Goal: Transaction & Acquisition: Purchase product/service

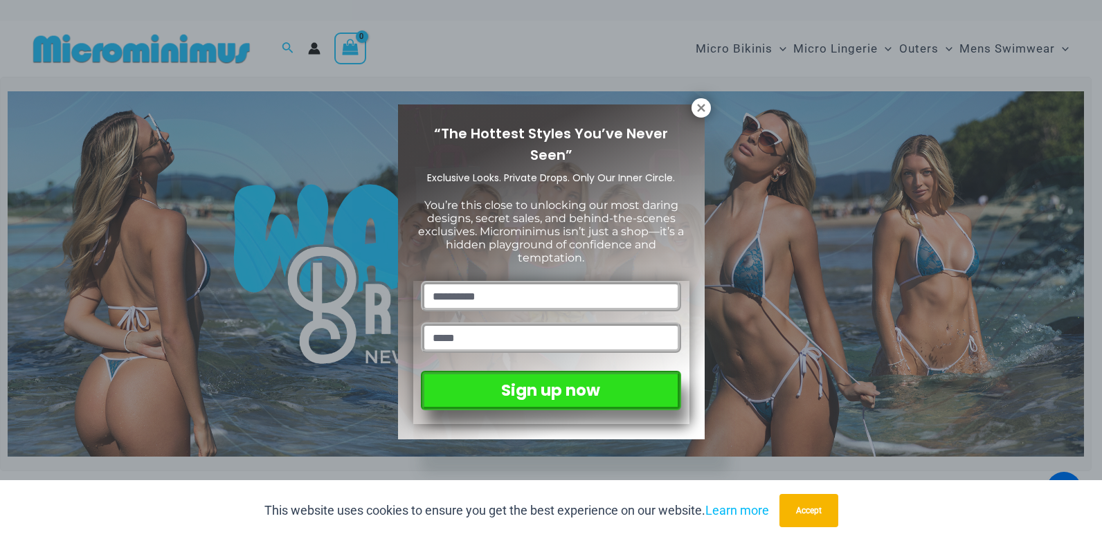
drag, startPoint x: 0, startPoint y: 0, endPoint x: 526, endPoint y: 287, distance: 599.2
click at [526, 287] on input "text" at bounding box center [551, 296] width 260 height 30
type input "**********"
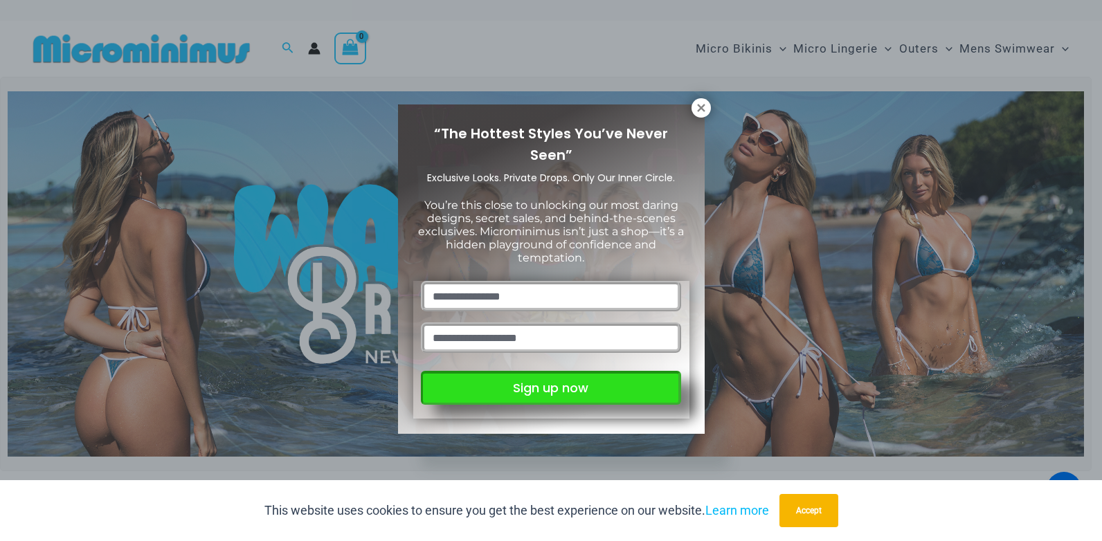
click at [574, 387] on button "Sign up now" at bounding box center [551, 388] width 260 height 34
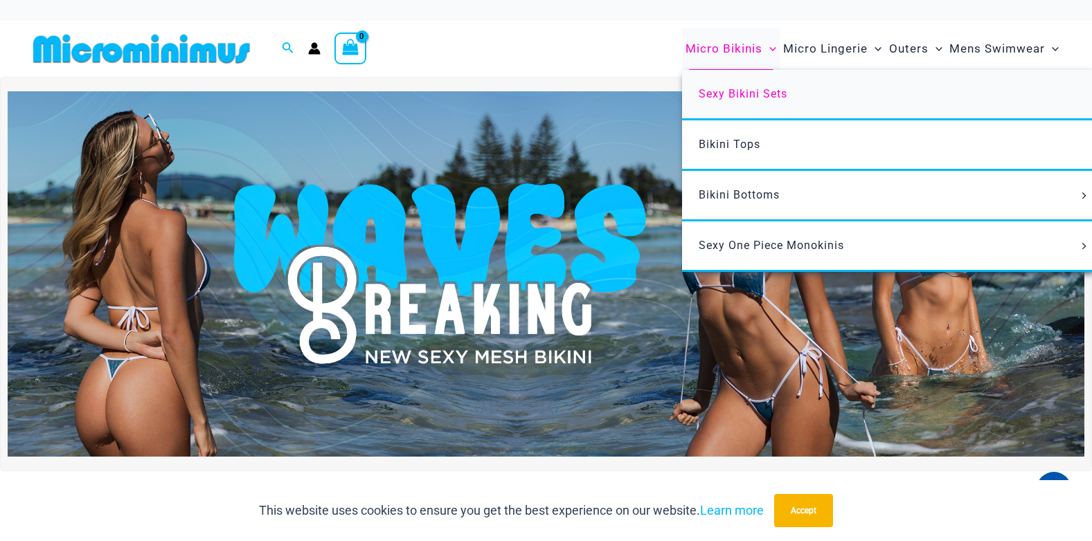
click at [749, 96] on span "Sexy Bikini Sets" at bounding box center [743, 93] width 89 height 13
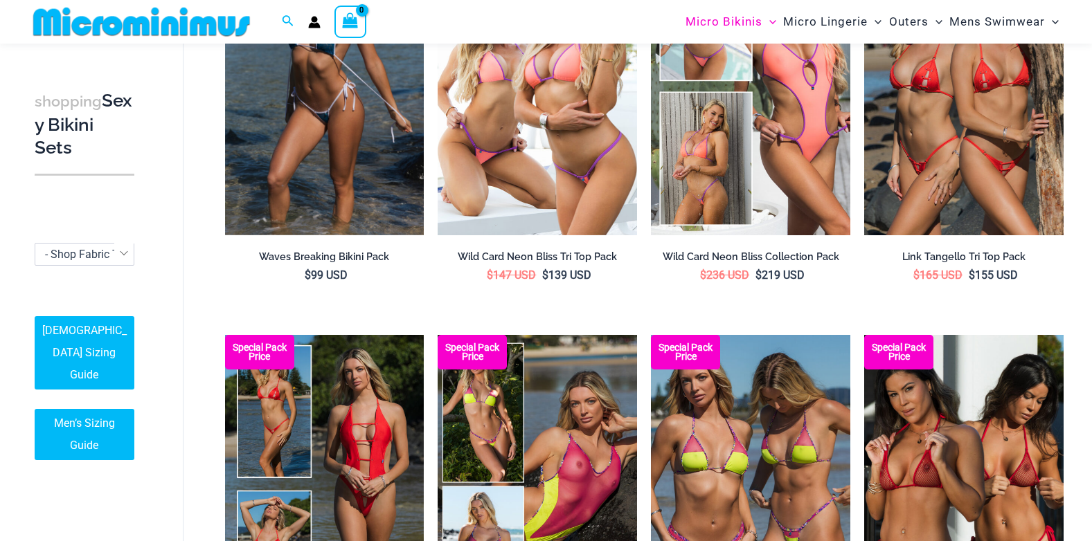
scroll to position [195, 0]
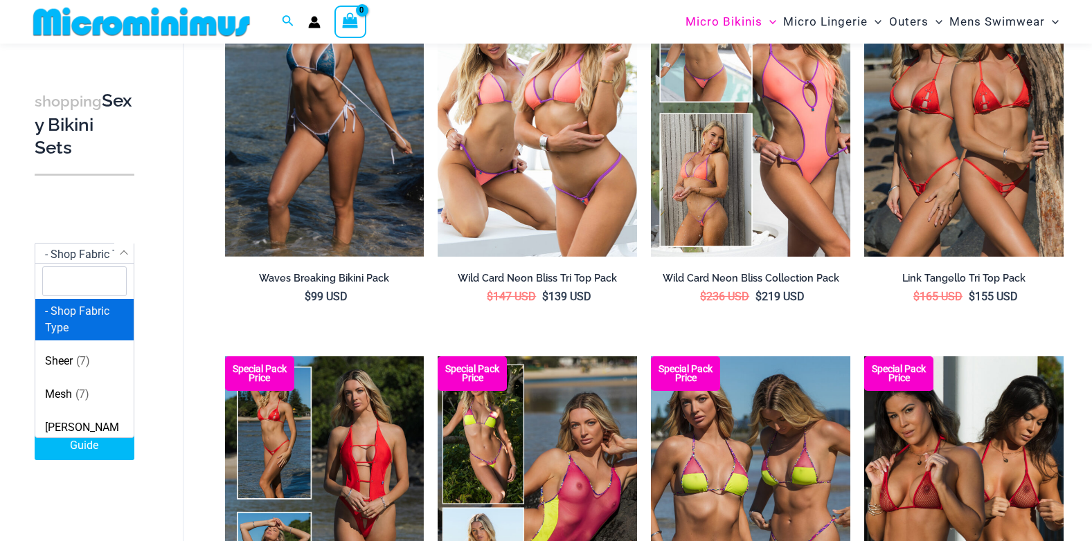
click at [107, 257] on span "- Shop Fabric Type" at bounding box center [90, 254] width 91 height 13
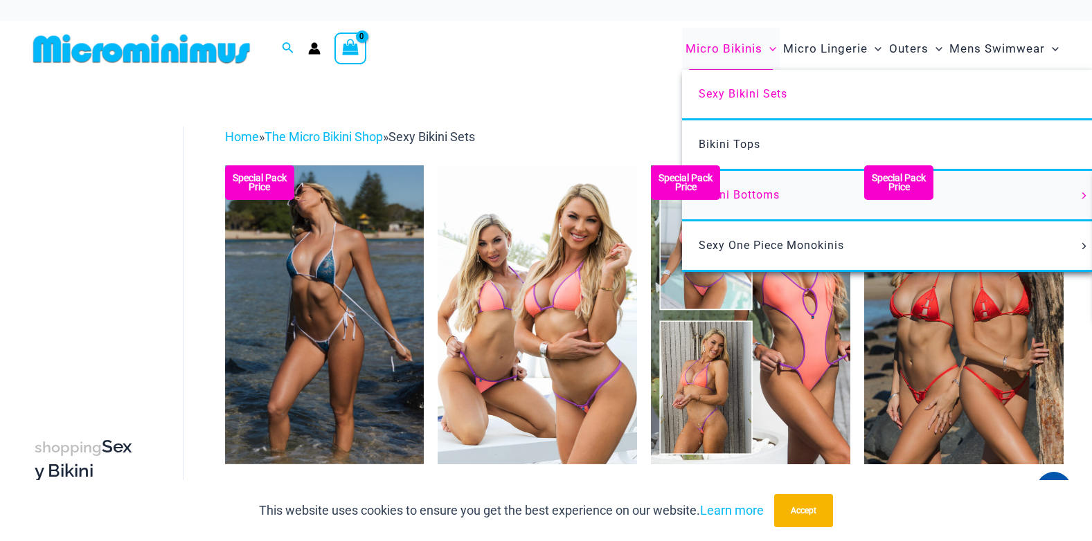
scroll to position [242, 0]
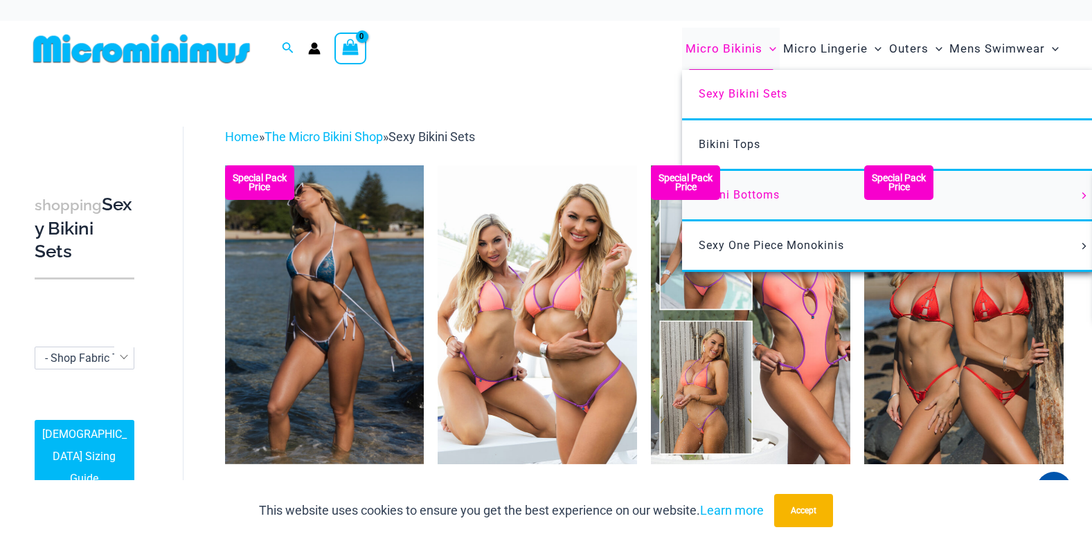
click at [760, 193] on span "Bikini Bottoms" at bounding box center [739, 194] width 81 height 13
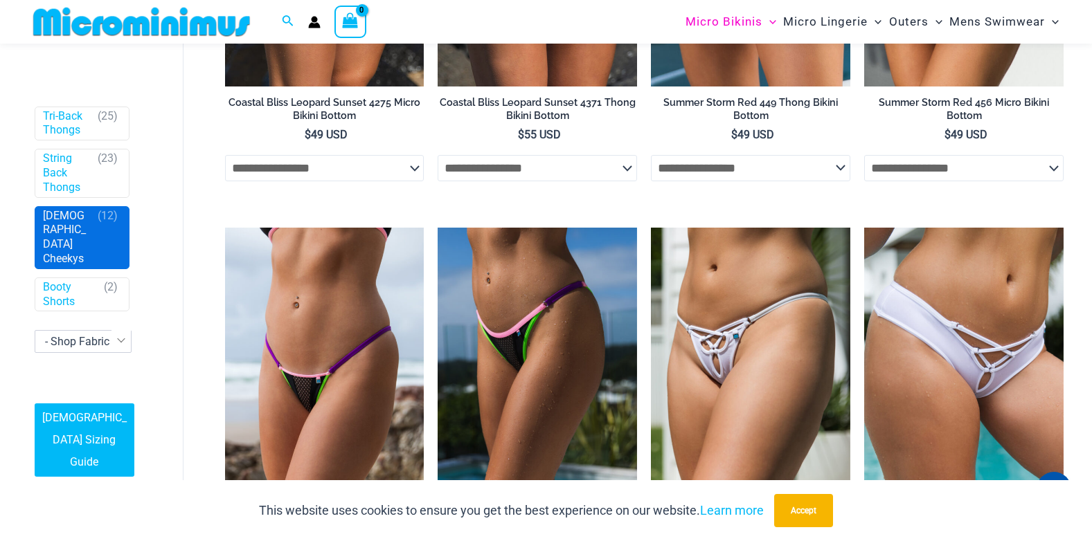
scroll to position [415, 0]
click at [65, 266] on link "[DEMOGRAPHIC_DATA] Cheekys" at bounding box center [67, 236] width 48 height 57
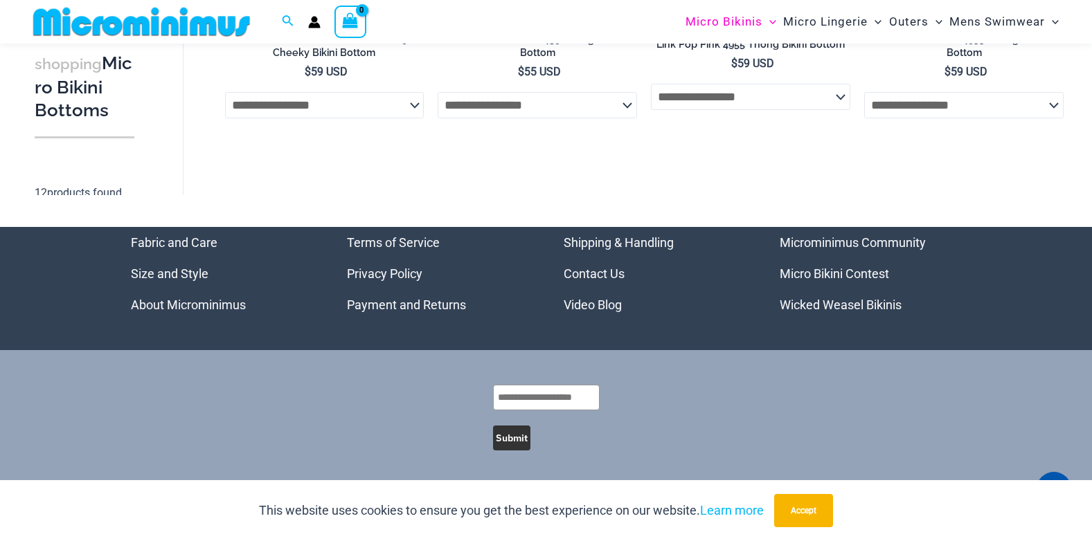
scroll to position [1984, 0]
